Goal: Check status: Check status

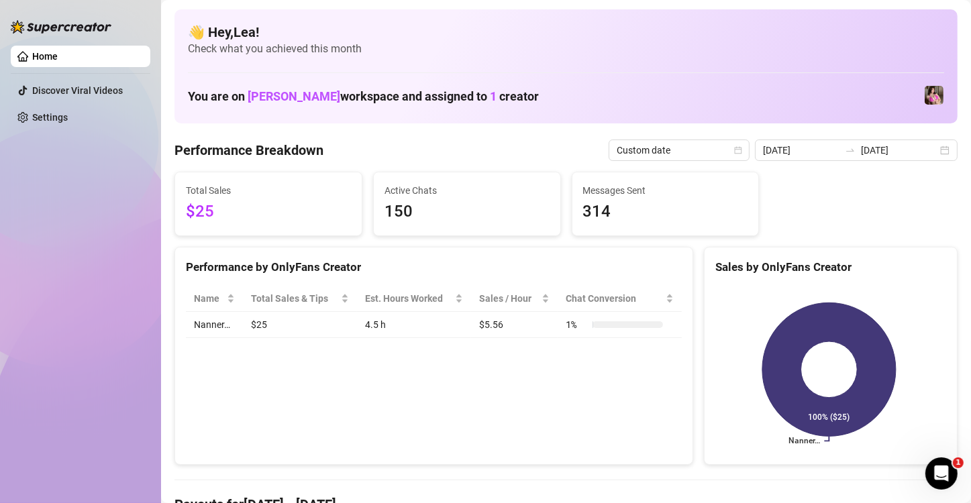
click at [879, 90] on div "You are on [PERSON_NAME] workspace and assigned to 1 creator" at bounding box center [566, 95] width 756 height 29
click at [907, 159] on div "[DATE] [DATE]" at bounding box center [856, 150] width 203 height 21
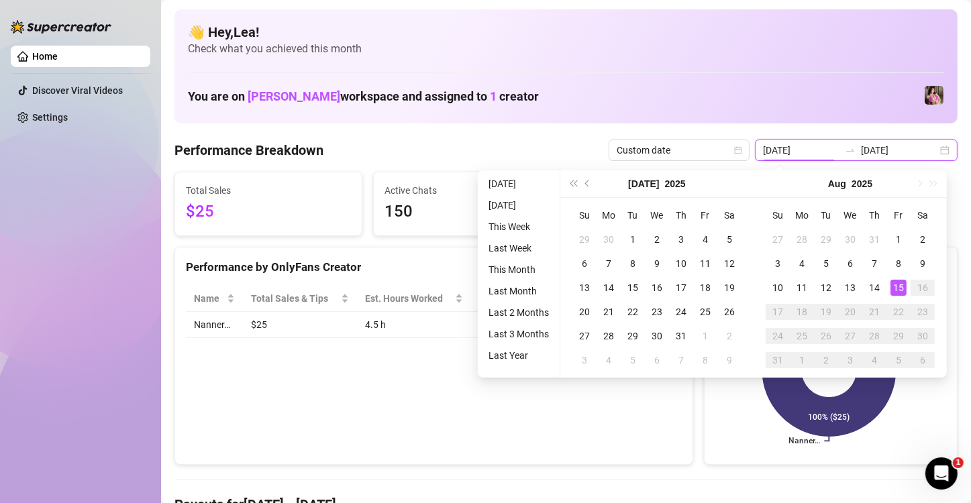
click at [917, 152] on input "[DATE]" at bounding box center [899, 150] width 76 height 15
type input "[DATE]"
click at [900, 286] on div "15" at bounding box center [898, 288] width 16 height 16
click at [900, 286] on rect at bounding box center [828, 370] width 227 height 168
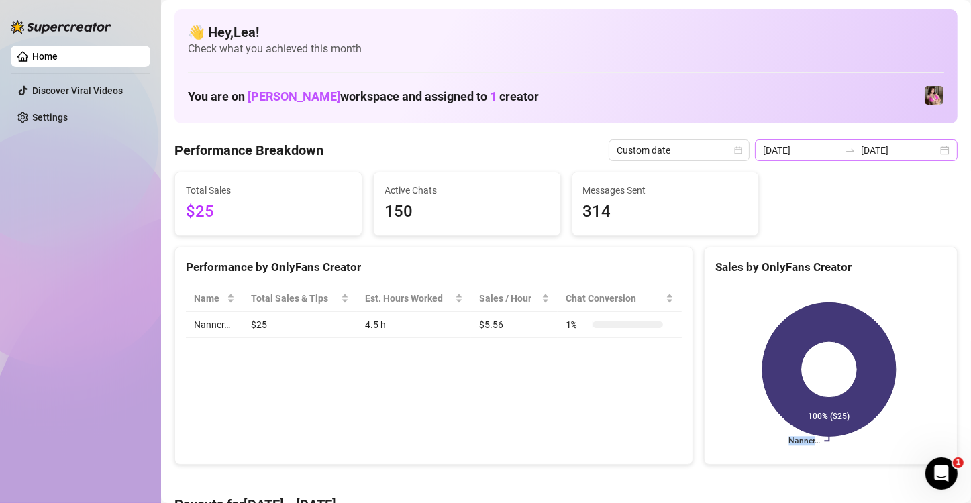
click at [927, 155] on div "[DATE] [DATE]" at bounding box center [856, 150] width 203 height 21
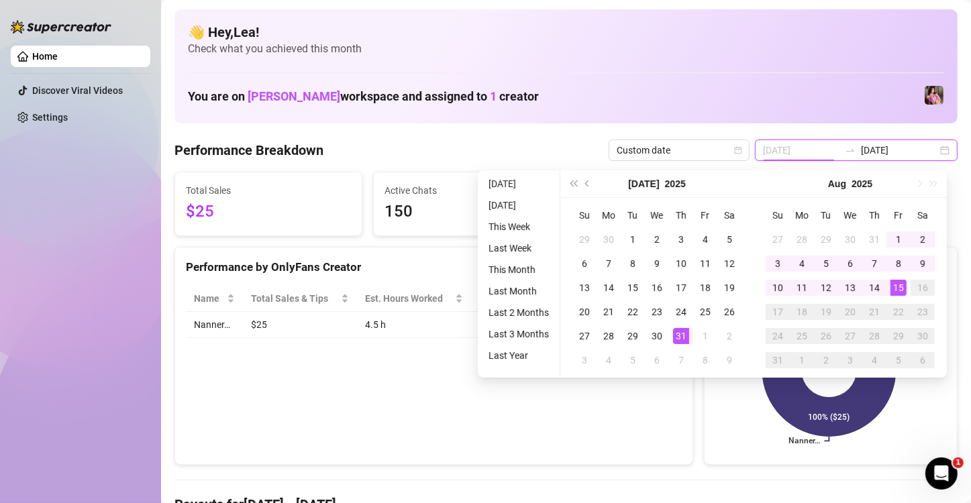
type input "[DATE]"
click at [895, 290] on div "15" at bounding box center [898, 288] width 16 height 16
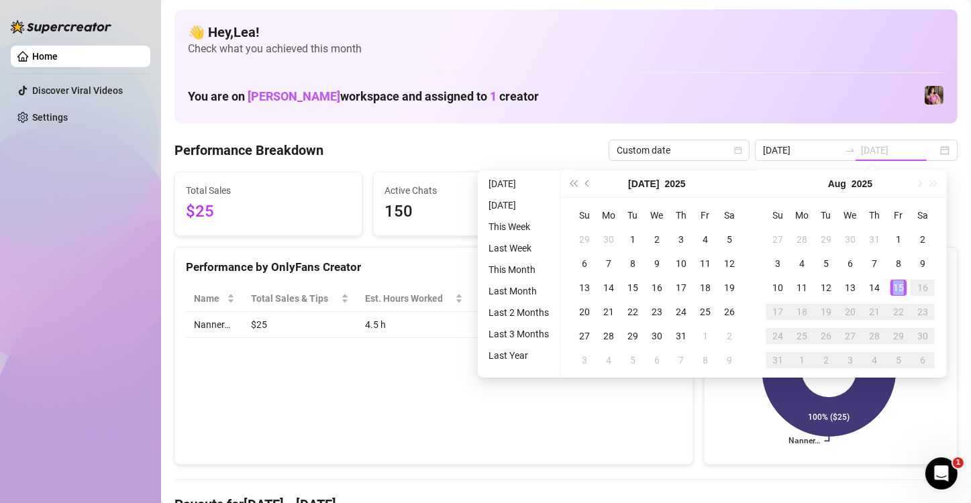
click at [895, 290] on div "15" at bounding box center [898, 288] width 16 height 16
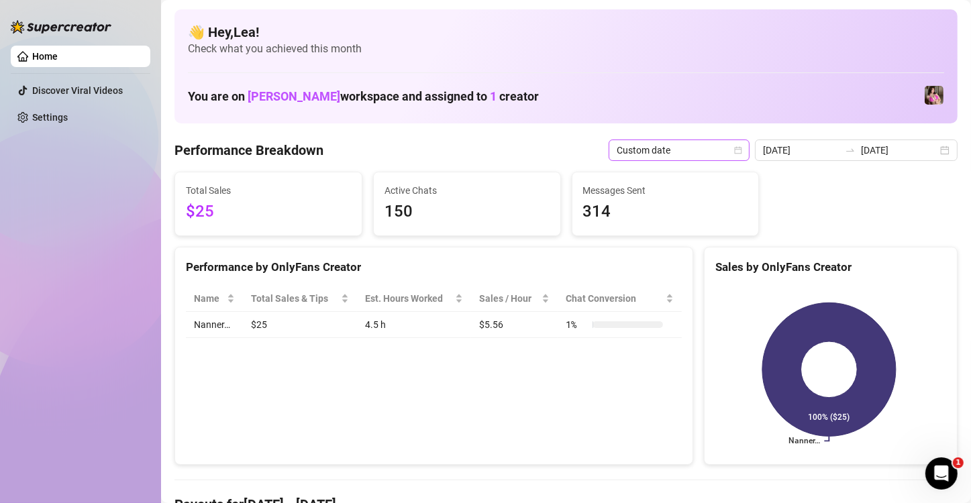
click at [710, 150] on span "Custom date" at bounding box center [678, 150] width 125 height 20
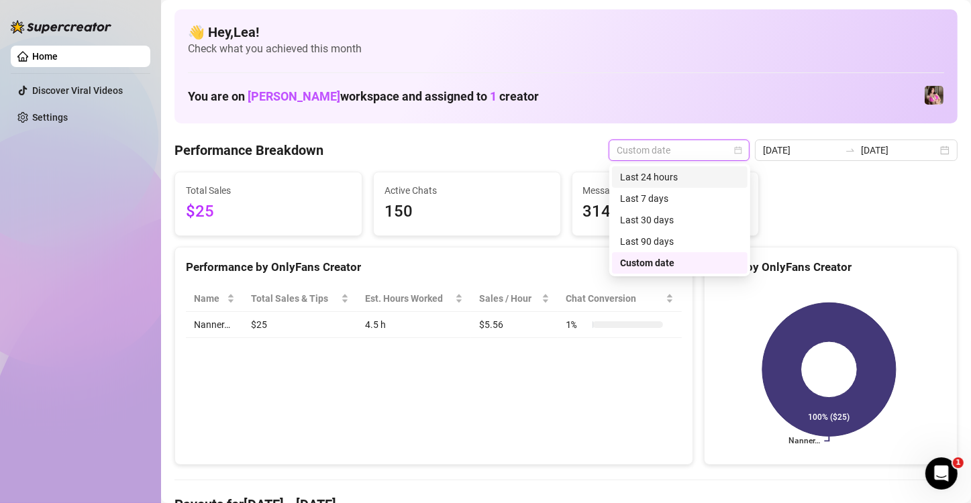
click at [638, 180] on div "Last 24 hours" at bounding box center [679, 177] width 119 height 15
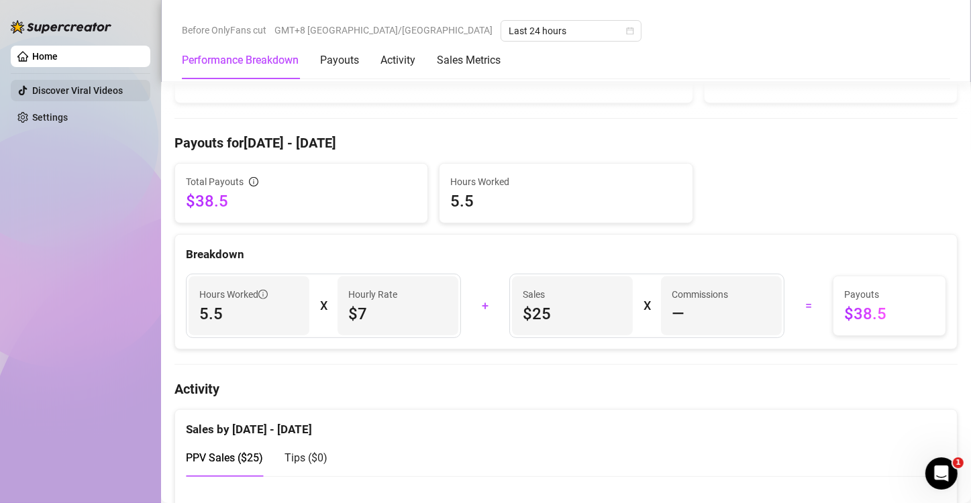
scroll to position [358, 0]
